Goal: Task Accomplishment & Management: Manage account settings

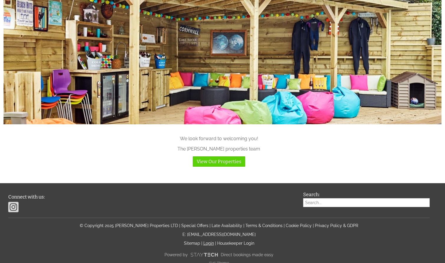
scroll to position [581, 0]
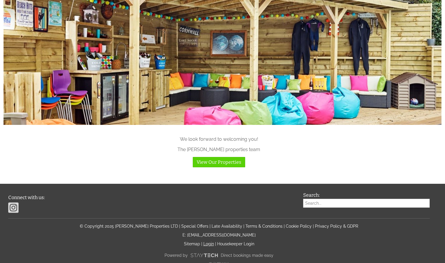
click at [208, 241] on link "Login" at bounding box center [208, 243] width 11 height 5
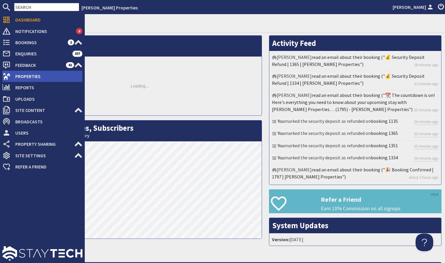
click at [40, 75] on span "Properties" at bounding box center [47, 75] width 72 height 9
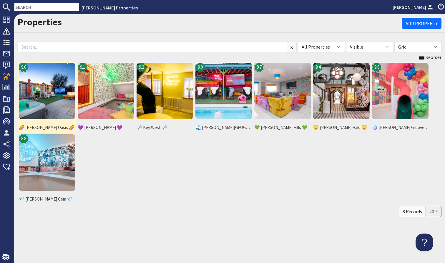
click at [69, 85] on img at bounding box center [47, 91] width 56 height 56
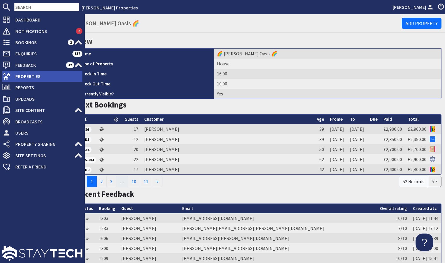
click at [38, 80] on span "Properties" at bounding box center [47, 75] width 72 height 9
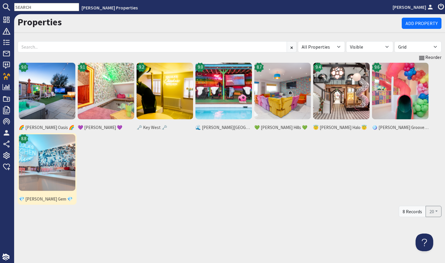
click at [53, 166] on img at bounding box center [47, 162] width 56 height 56
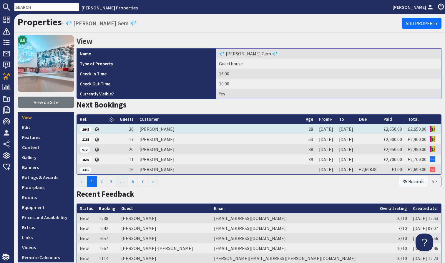
click at [166, 129] on td "Antonia Marshall" at bounding box center [219, 129] width 166 height 10
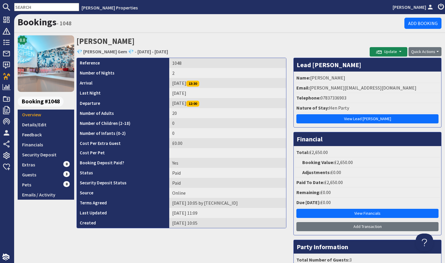
drag, startPoint x: 310, startPoint y: 76, endPoint x: 354, endPoint y: 76, distance: 43.2
click at [354, 76] on li "Name: Antonia Marshall" at bounding box center [367, 78] width 144 height 10
copy li "Antonia Marshall"
click at [350, 76] on li "Name: Antonia Marshall" at bounding box center [367, 78] width 144 height 10
drag, startPoint x: 311, startPoint y: 77, endPoint x: 348, endPoint y: 80, distance: 37.5
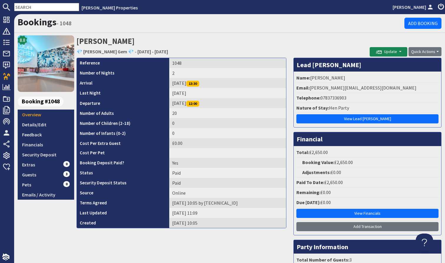
click at [348, 80] on li "Name: Antonia Marshall" at bounding box center [367, 78] width 144 height 10
copy li "Antonia Marshall"
drag, startPoint x: 320, startPoint y: 96, endPoint x: 358, endPoint y: 104, distance: 38.1
click at [358, 104] on ul "Name: Antonia Marshall Email: antonia.marshall95@googlemail.com Telephone: 0783…" at bounding box center [367, 99] width 144 height 53
click at [352, 94] on li "Telephone: 07837336903" at bounding box center [367, 98] width 144 height 10
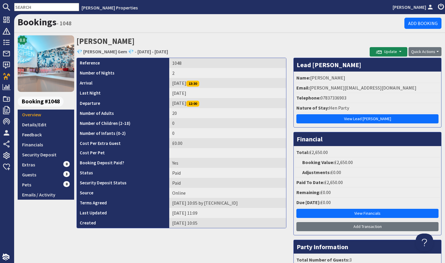
drag, startPoint x: 320, startPoint y: 97, endPoint x: 347, endPoint y: 101, distance: 27.1
click at [347, 101] on li "Telephone: 07837336903" at bounding box center [367, 98] width 144 height 10
copy li "07837336903"
click at [41, 125] on link "Details/Edit" at bounding box center [46, 124] width 56 height 10
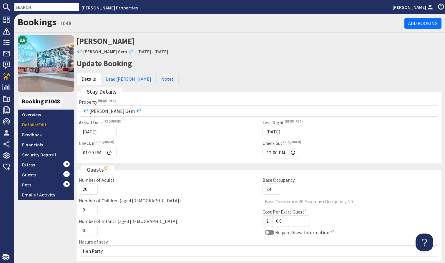
click at [156, 79] on link "Notes" at bounding box center [167, 79] width 22 height 12
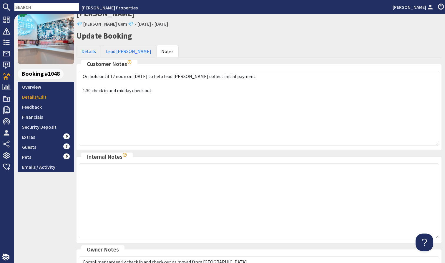
scroll to position [31, 0]
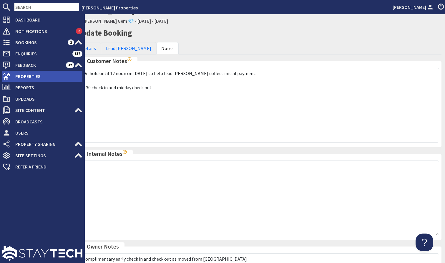
click at [31, 74] on span "Properties" at bounding box center [47, 75] width 72 height 9
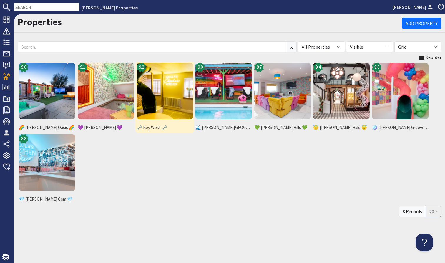
click at [172, 93] on img at bounding box center [164, 91] width 56 height 56
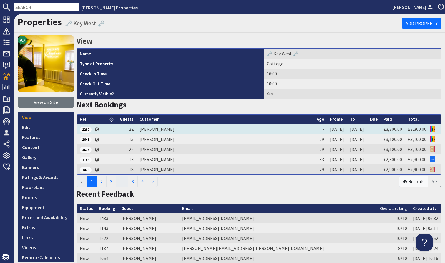
click at [153, 129] on td "[PERSON_NAME]" at bounding box center [224, 129] width 177 height 10
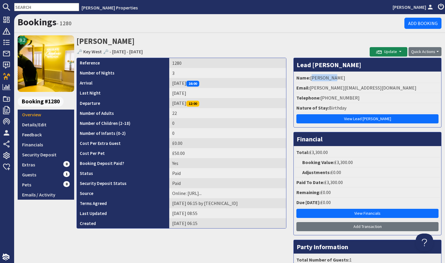
drag, startPoint x: 311, startPoint y: 77, endPoint x: 339, endPoint y: 78, distance: 28.3
click at [339, 78] on li "Name: [PERSON_NAME]" at bounding box center [367, 78] width 144 height 10
copy li "[PERSON_NAME]"
drag, startPoint x: 328, startPoint y: 96, endPoint x: 368, endPoint y: 101, distance: 40.6
click at [368, 101] on li "Telephone: [PHONE_NUMBER]" at bounding box center [367, 98] width 144 height 10
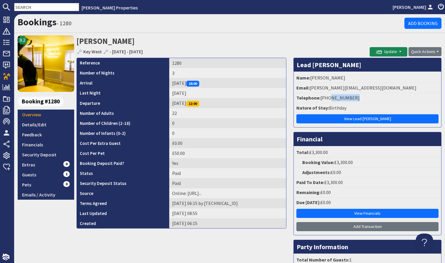
copy li "7393331994"
click at [49, 126] on link "Details/Edit" at bounding box center [46, 124] width 56 height 10
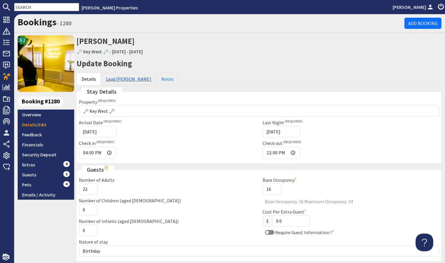
click at [119, 78] on link "Lead [PERSON_NAME]" at bounding box center [128, 79] width 55 height 12
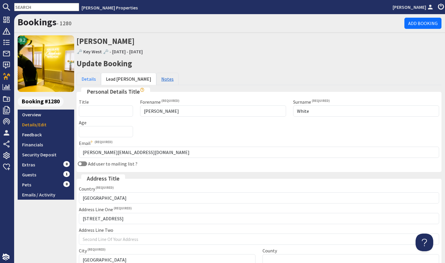
click at [156, 77] on link "Notes" at bounding box center [167, 79] width 22 height 12
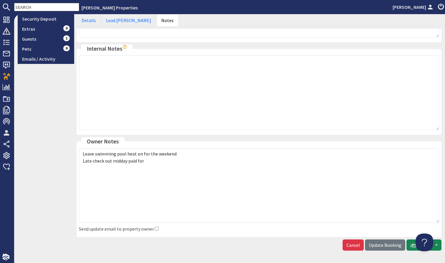
scroll to position [142, 0]
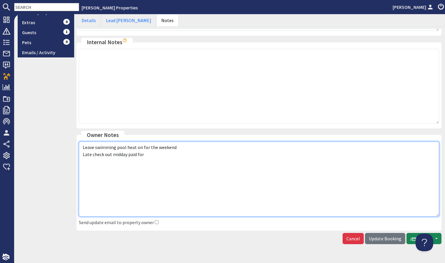
click at [164, 154] on textarea "Leave swimming pool heat on for the weekend Late check out midday paid for" at bounding box center [259, 178] width 360 height 75
click at [180, 146] on textarea "Leave swimming pool heat on for the weekend Late check out midday paid for" at bounding box center [259, 178] width 360 height 75
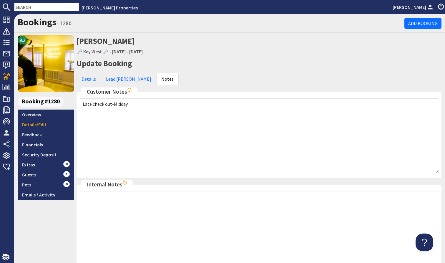
scroll to position [0, 0]
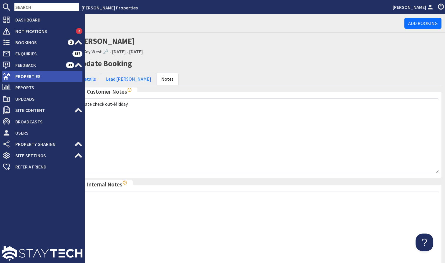
click at [22, 74] on span "Properties" at bounding box center [47, 75] width 72 height 9
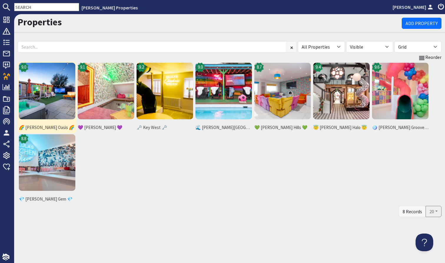
click at [66, 99] on img at bounding box center [47, 91] width 56 height 56
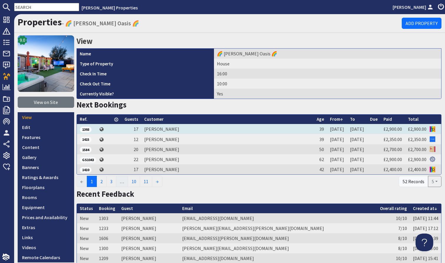
click at [161, 129] on td "Danielle Thomas" at bounding box center [227, 129] width 172 height 10
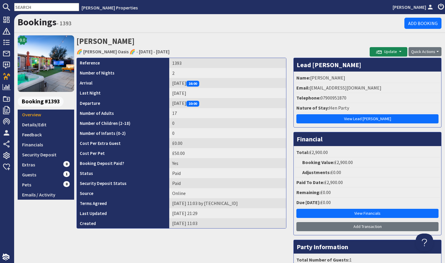
drag, startPoint x: 311, startPoint y: 77, endPoint x: 358, endPoint y: 77, distance: 46.8
click at [357, 77] on li "Name: Danielle Thomas" at bounding box center [367, 78] width 144 height 10
copy li "Danielle Thomas"
drag, startPoint x: 320, startPoint y: 97, endPoint x: 363, endPoint y: 98, distance: 42.7
click at [363, 98] on li "Telephone: 07900951870" at bounding box center [367, 98] width 144 height 10
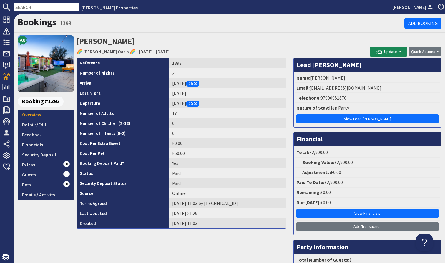
copy li "07900951870"
drag, startPoint x: 329, startPoint y: 107, endPoint x: 374, endPoint y: 108, distance: 45.0
click at [374, 108] on li "Nature of Stay: Hen Party" at bounding box center [367, 108] width 144 height 10
copy li "Hen Party"
click at [38, 127] on link "Details/Edit" at bounding box center [46, 124] width 56 height 10
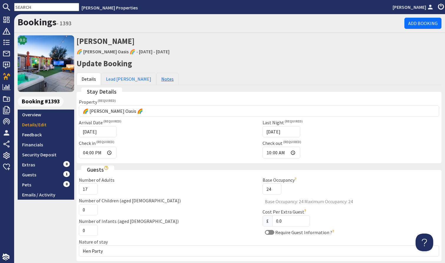
click at [156, 77] on link "Notes" at bounding box center [167, 79] width 22 height 12
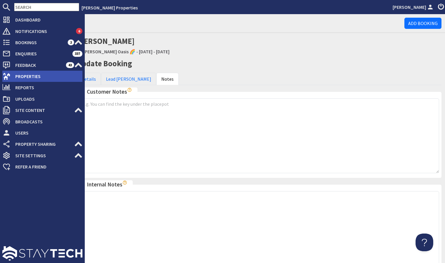
click at [29, 77] on span "Properties" at bounding box center [47, 75] width 72 height 9
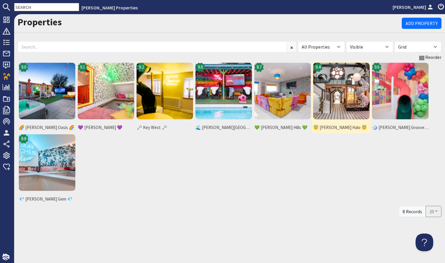
click at [326, 89] on img at bounding box center [341, 91] width 56 height 56
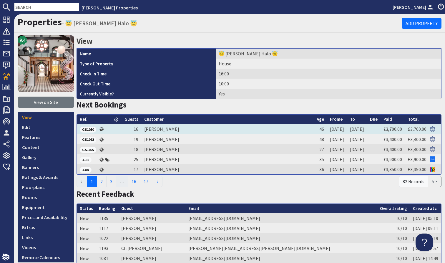
click at [159, 129] on td "[PERSON_NAME]" at bounding box center [227, 129] width 172 height 10
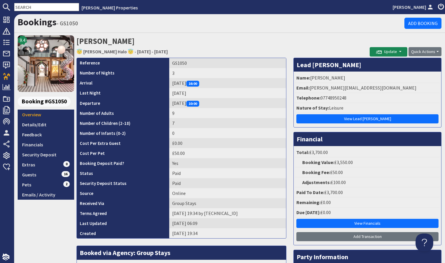
drag, startPoint x: 317, startPoint y: 78, endPoint x: 364, endPoint y: 76, distance: 47.1
click at [363, 76] on li "Name: Mr Matt Lamey" at bounding box center [367, 78] width 144 height 10
copy li "Matt Lamey"
drag, startPoint x: 320, startPoint y: 97, endPoint x: 395, endPoint y: 101, distance: 74.6
click at [394, 101] on li "Telephone: 07748950248" at bounding box center [367, 98] width 144 height 10
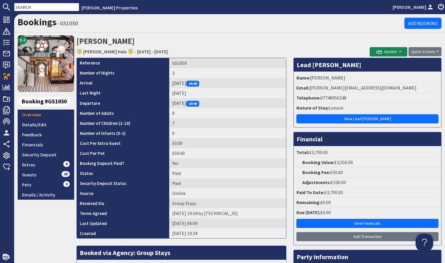
copy li "07748950248"
drag, startPoint x: 327, startPoint y: 107, endPoint x: 356, endPoint y: 108, distance: 28.8
click at [356, 108] on li "Nature of Stay: Leisure" at bounding box center [367, 108] width 144 height 10
copy li "Leisure"
click at [45, 127] on link "Details/Edit" at bounding box center [46, 124] width 56 height 10
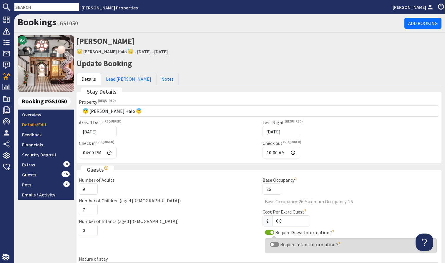
click at [156, 81] on link "Notes" at bounding box center [167, 79] width 22 height 12
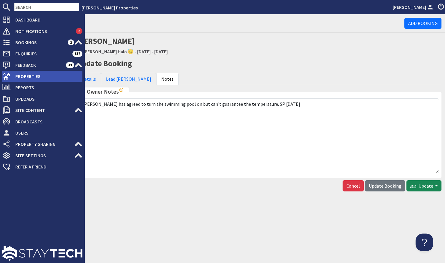
click at [43, 76] on span "Properties" at bounding box center [47, 75] width 72 height 9
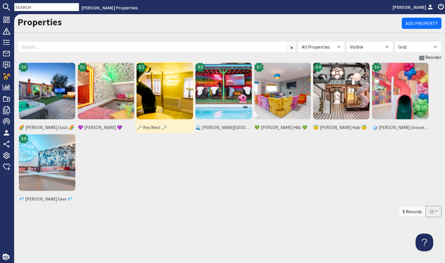
click at [150, 84] on img at bounding box center [164, 91] width 56 height 56
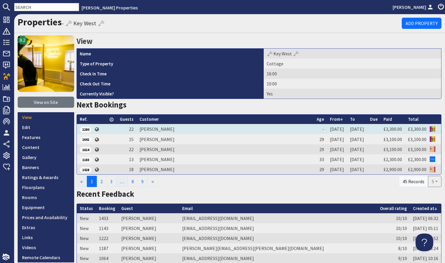
click at [154, 128] on td "[PERSON_NAME]" at bounding box center [224, 129] width 177 height 10
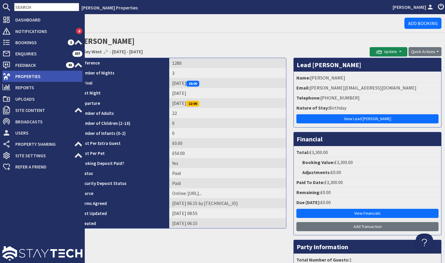
click at [20, 76] on span "Properties" at bounding box center [47, 75] width 72 height 9
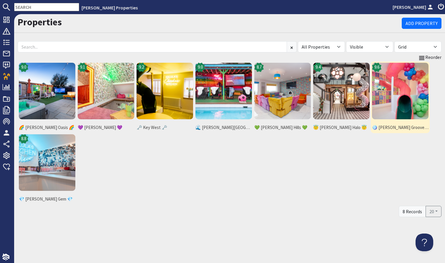
click at [394, 93] on img at bounding box center [400, 91] width 56 height 56
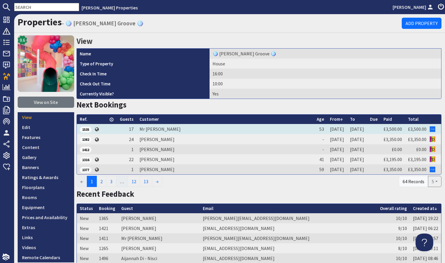
click at [169, 129] on td "Mr [PERSON_NAME]" at bounding box center [224, 129] width 177 height 10
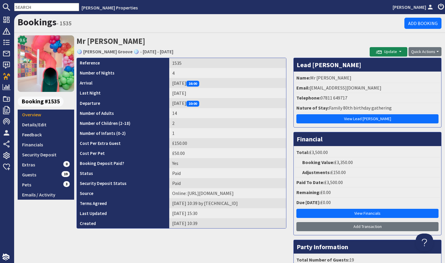
drag, startPoint x: 317, startPoint y: 77, endPoint x: 352, endPoint y: 79, distance: 35.0
click at [352, 79] on li "Name: Mr [PERSON_NAME]" at bounding box center [367, 78] width 144 height 10
copy li "[PERSON_NAME]"
drag, startPoint x: 321, startPoint y: 97, endPoint x: 372, endPoint y: 96, distance: 51.5
click at [371, 96] on li "Telephone: 07811 649717" at bounding box center [367, 98] width 144 height 10
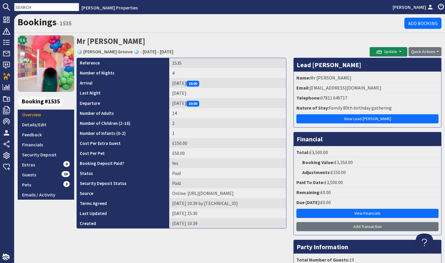
copy li "07811 649717"
drag, startPoint x: 329, startPoint y: 106, endPoint x: 389, endPoint y: 108, distance: 60.0
click at [389, 108] on li "Nature of Stay: Family 80th birthday gathering" at bounding box center [367, 108] width 144 height 10
copy li "Family 80th birthday gathering"
click at [48, 128] on link "Details/Edit" at bounding box center [46, 124] width 56 height 10
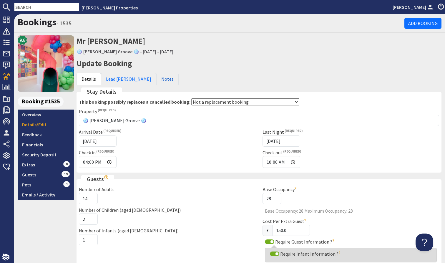
click at [156, 80] on link "Notes" at bounding box center [167, 79] width 22 height 12
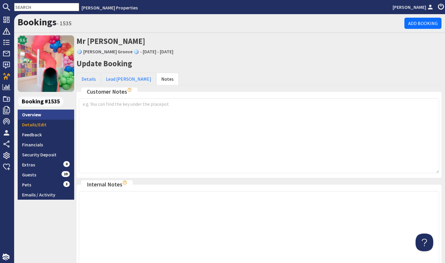
click at [45, 116] on link "Overview" at bounding box center [46, 114] width 56 height 10
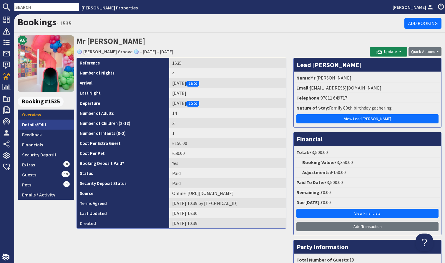
click at [47, 123] on link "Details/Edit" at bounding box center [46, 124] width 56 height 10
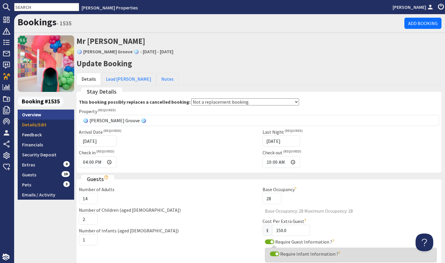
click at [49, 117] on link "Overview" at bounding box center [46, 114] width 56 height 10
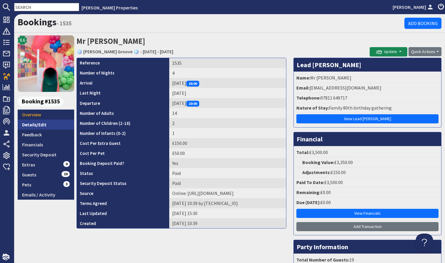
click at [41, 124] on link "Details/Edit" at bounding box center [46, 124] width 56 height 10
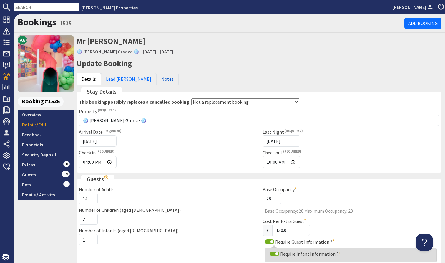
click at [156, 78] on link "Notes" at bounding box center [167, 79] width 22 height 12
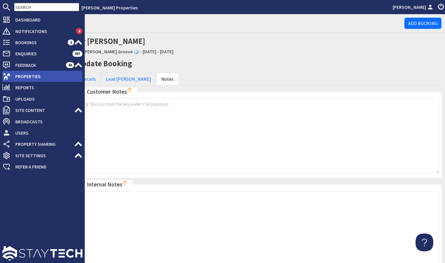
click at [35, 78] on span "Properties" at bounding box center [47, 75] width 72 height 9
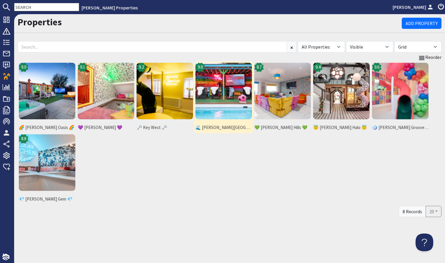
click at [233, 111] on img at bounding box center [223, 91] width 56 height 56
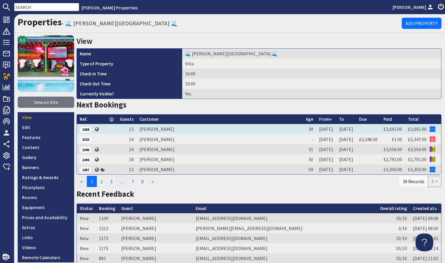
click at [164, 126] on td "[PERSON_NAME]" at bounding box center [219, 129] width 166 height 10
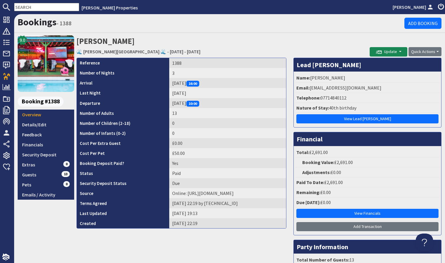
drag, startPoint x: 311, startPoint y: 76, endPoint x: 365, endPoint y: 107, distance: 62.3
click at [365, 107] on ul "Name: [PERSON_NAME] Email: [EMAIL_ADDRESS][DOMAIN_NAME] Telephone: [PHONE_NUMBE…" at bounding box center [367, 99] width 144 height 53
copy ul "[PERSON_NAME] Email: [EMAIL_ADDRESS][DOMAIN_NAME] Telephone: [PHONE_NUMBER] Nat…"
click at [302, 76] on strong "Name:" at bounding box center [303, 78] width 14 height 6
drag, startPoint x: 296, startPoint y: 77, endPoint x: 363, endPoint y: 109, distance: 74.7
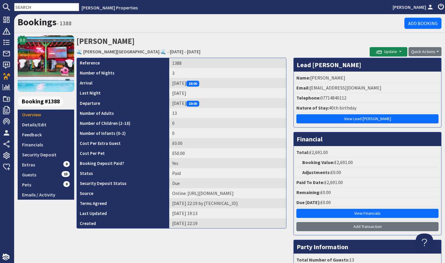
click at [363, 109] on ul "Name: [PERSON_NAME] Email: [EMAIL_ADDRESS][DOMAIN_NAME] Telephone: [PHONE_NUMBE…" at bounding box center [367, 99] width 144 height 53
copy ul "Name: [PERSON_NAME] Email: [EMAIL_ADDRESS][DOMAIN_NAME] Telephone: [PHONE_NUMBE…"
click at [58, 126] on link "Details/Edit" at bounding box center [46, 124] width 56 height 10
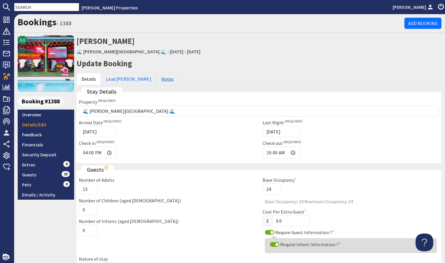
click at [156, 77] on link "Notes" at bounding box center [167, 79] width 22 height 12
